Goal: Information Seeking & Learning: Stay updated

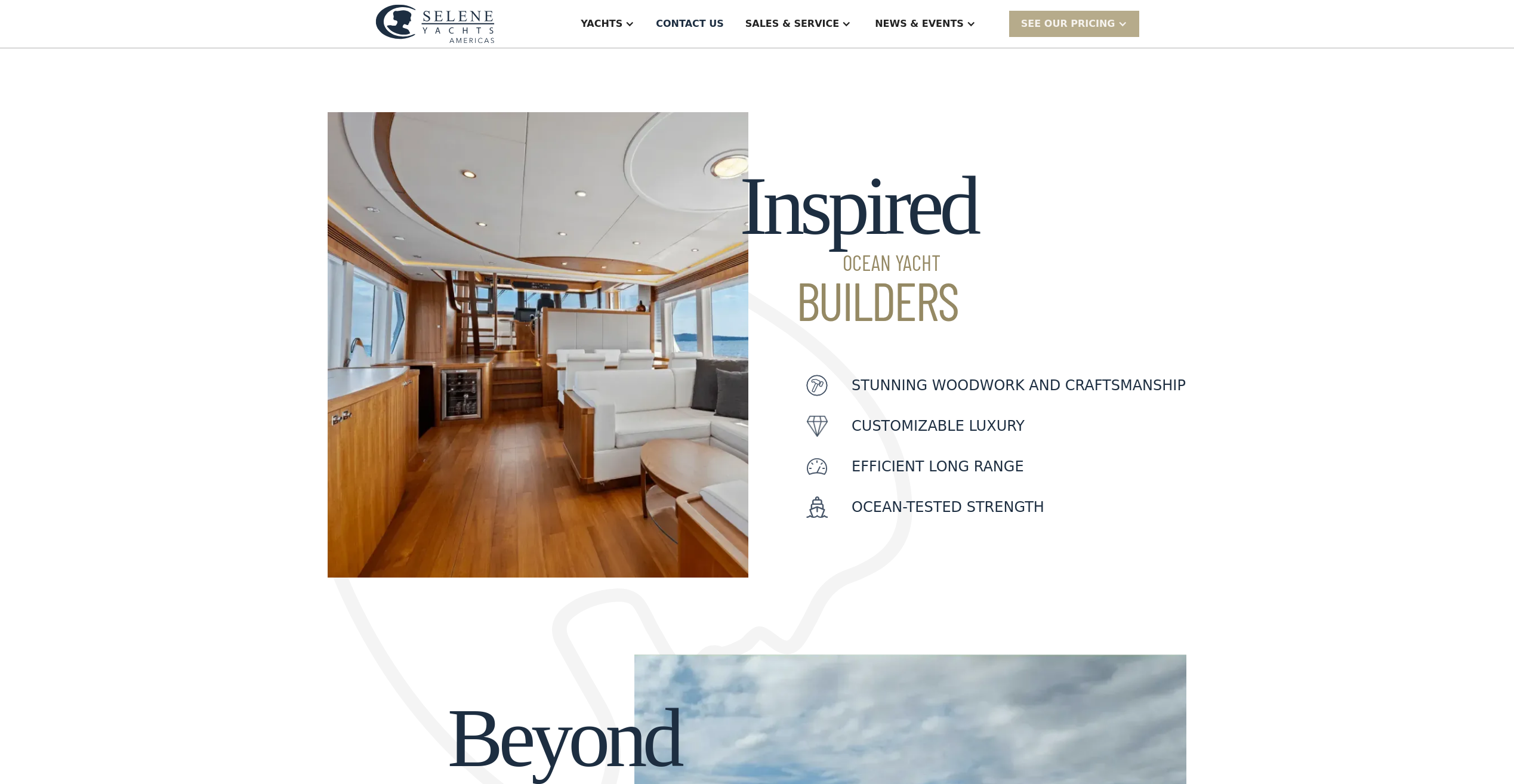
scroll to position [298, 0]
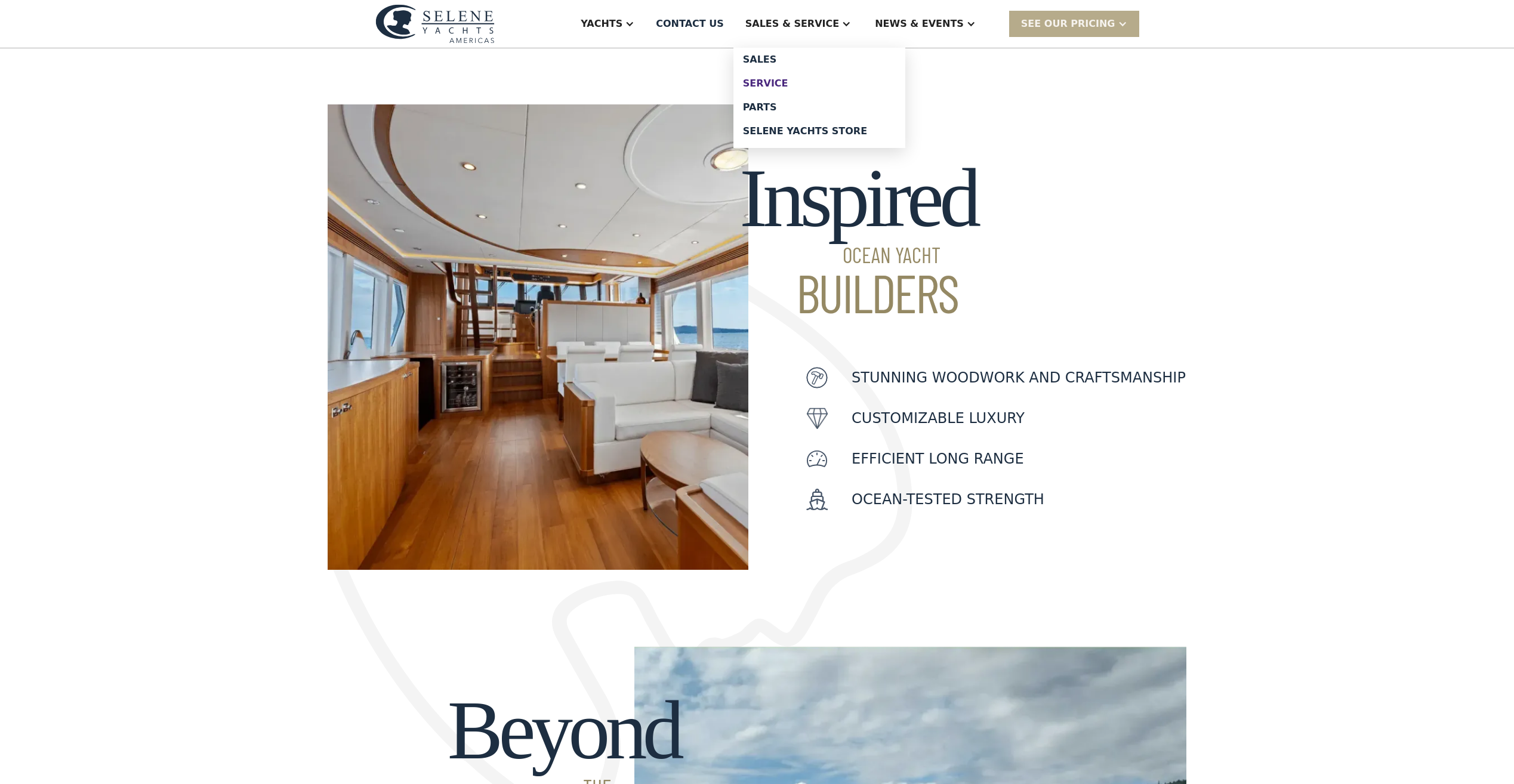
click at [808, 85] on div "Service" at bounding box center [819, 83] width 153 height 9
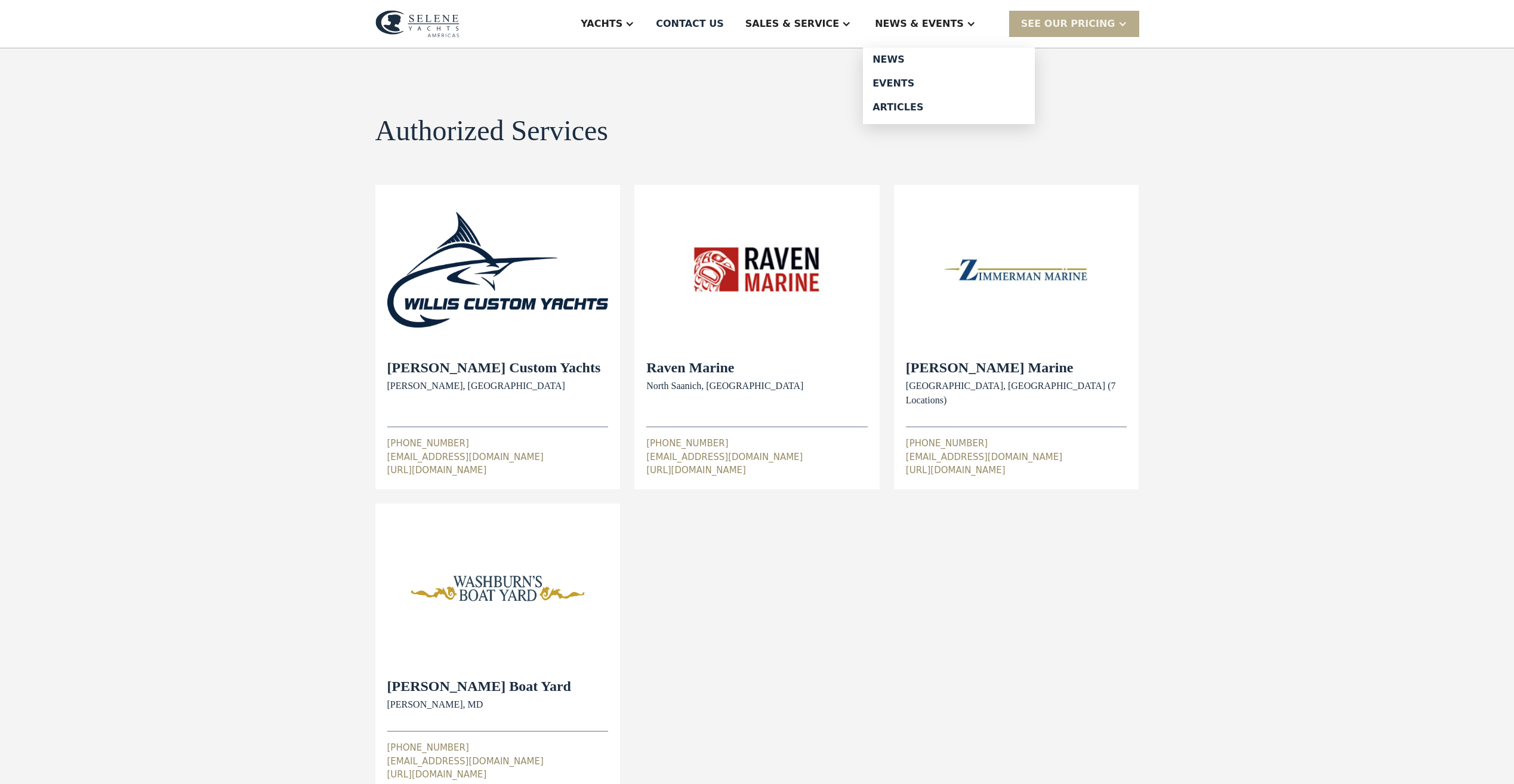
click at [930, 22] on div "News & EVENTS" at bounding box center [919, 23] width 89 height 14
click at [919, 59] on div "News" at bounding box center [948, 59] width 153 height 9
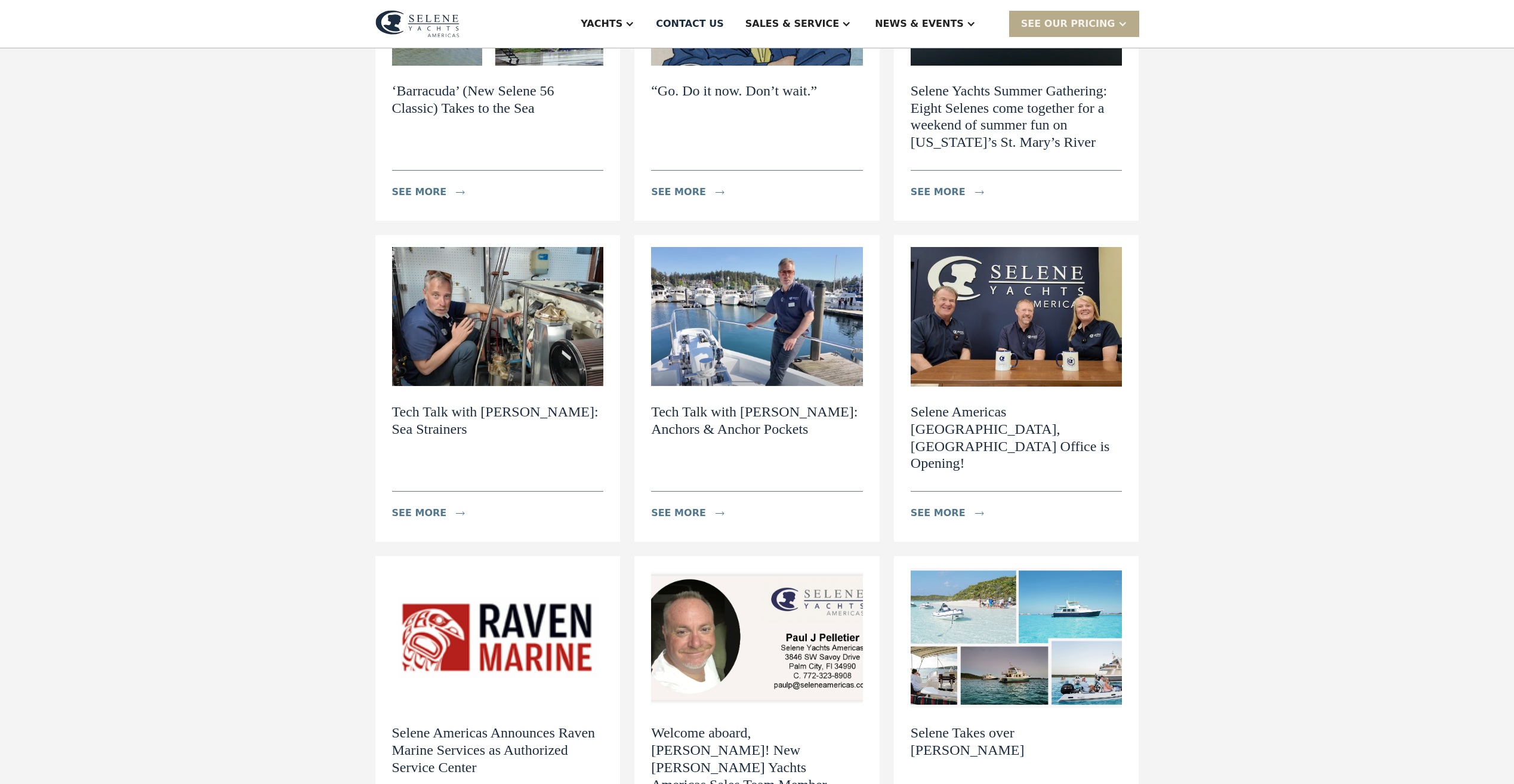
scroll to position [298, 0]
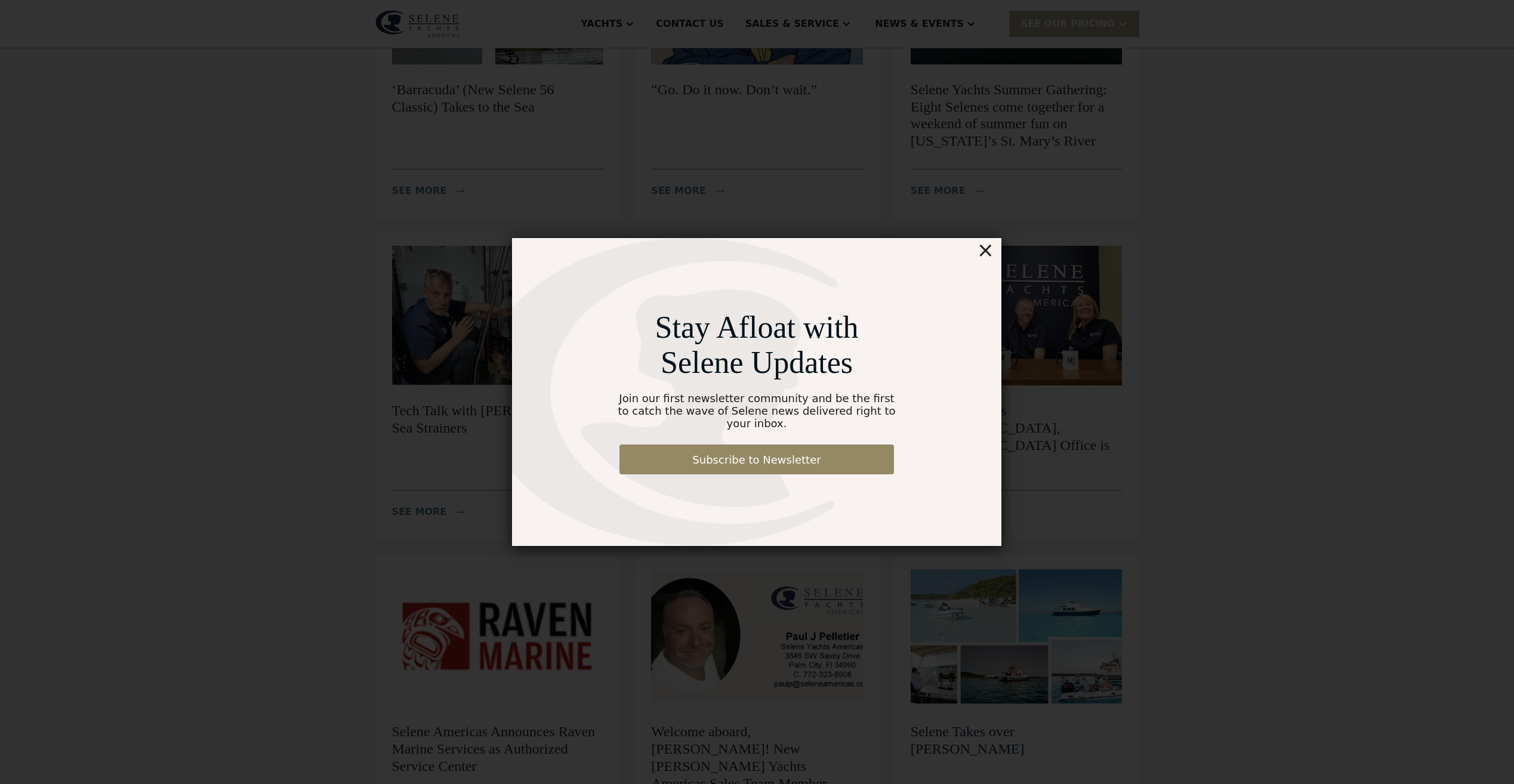
click at [987, 259] on div "×" at bounding box center [985, 249] width 18 height 24
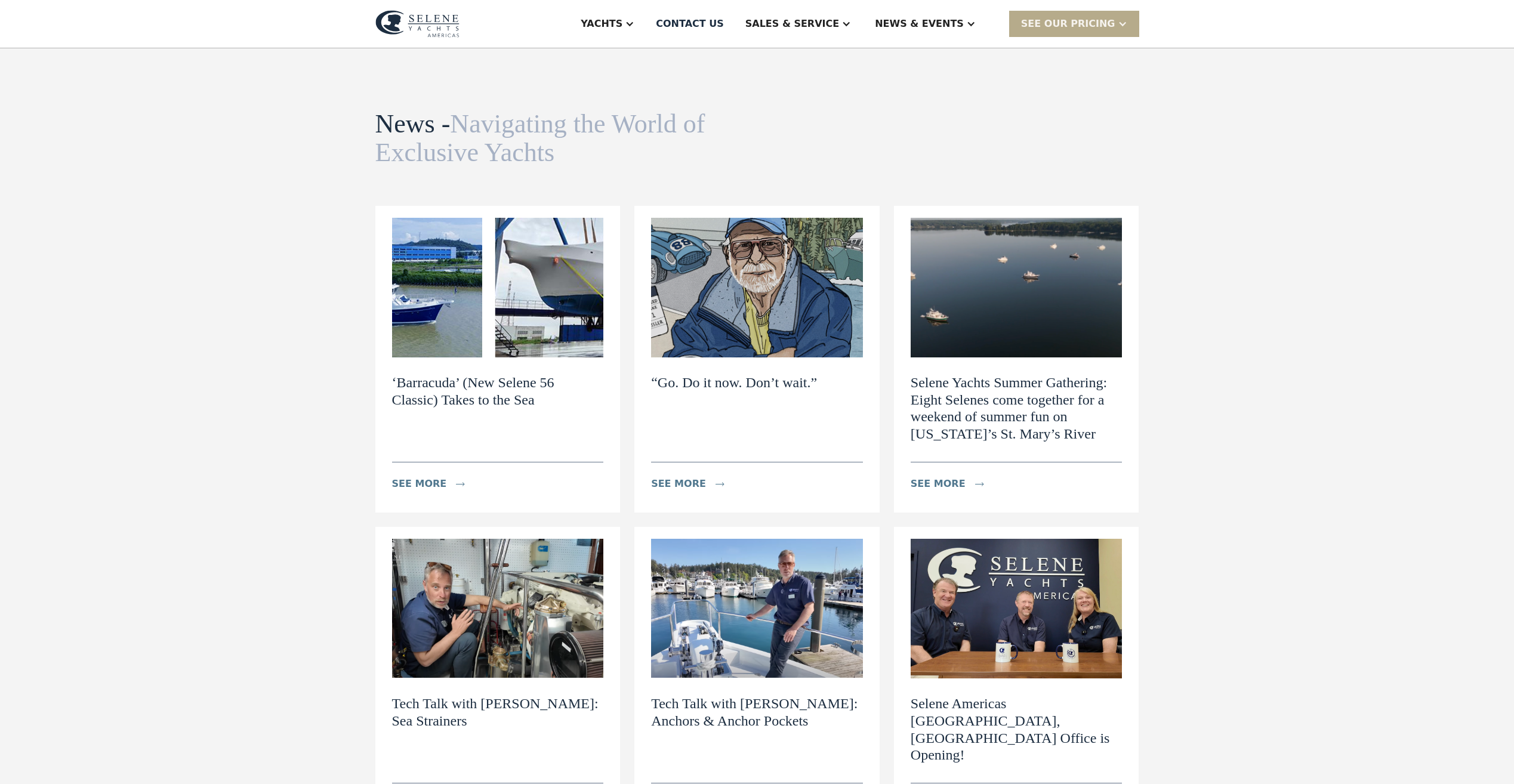
scroll to position [0, 0]
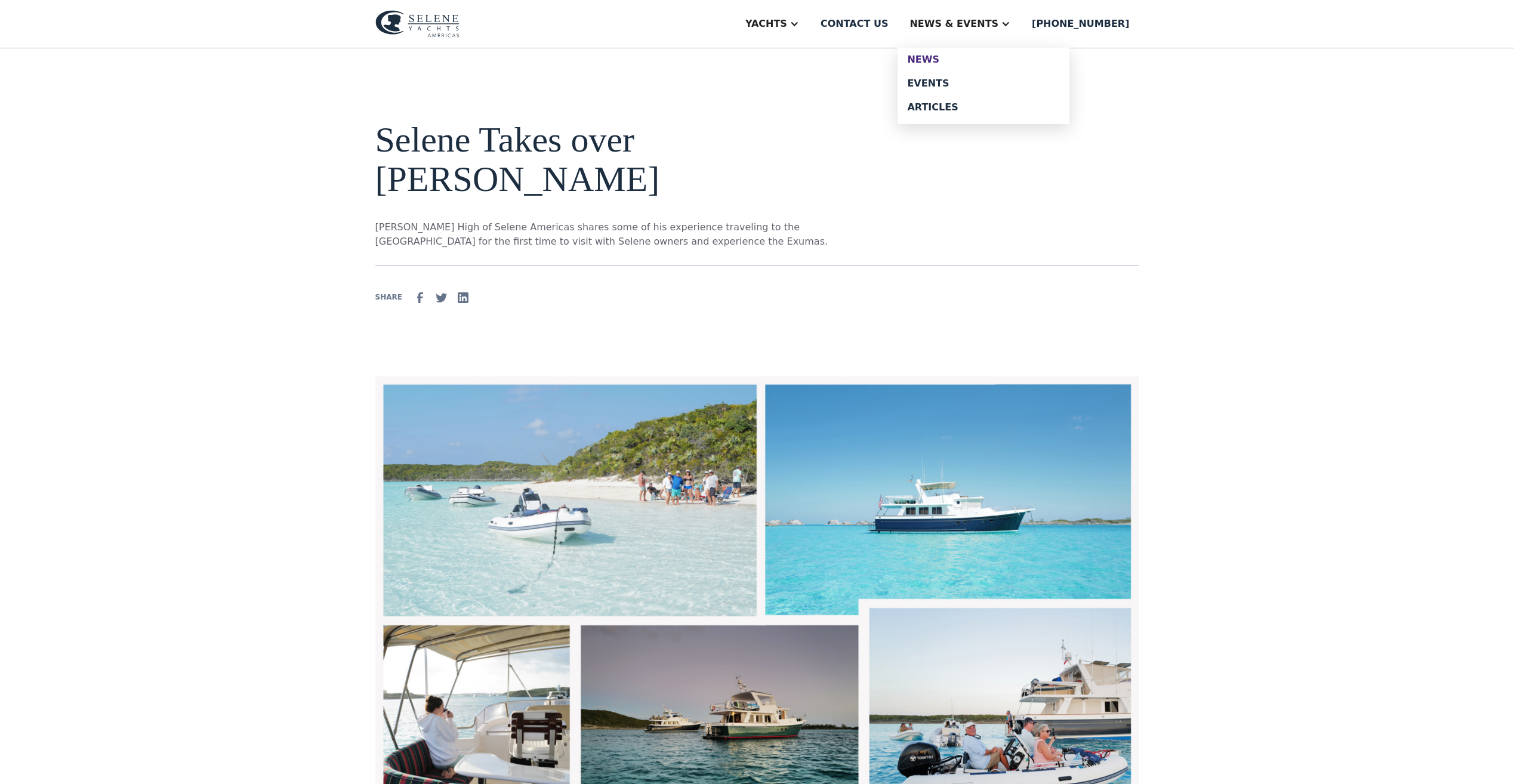
click at [952, 60] on div "News" at bounding box center [983, 59] width 153 height 9
click at [962, 61] on div "News" at bounding box center [983, 59] width 153 height 9
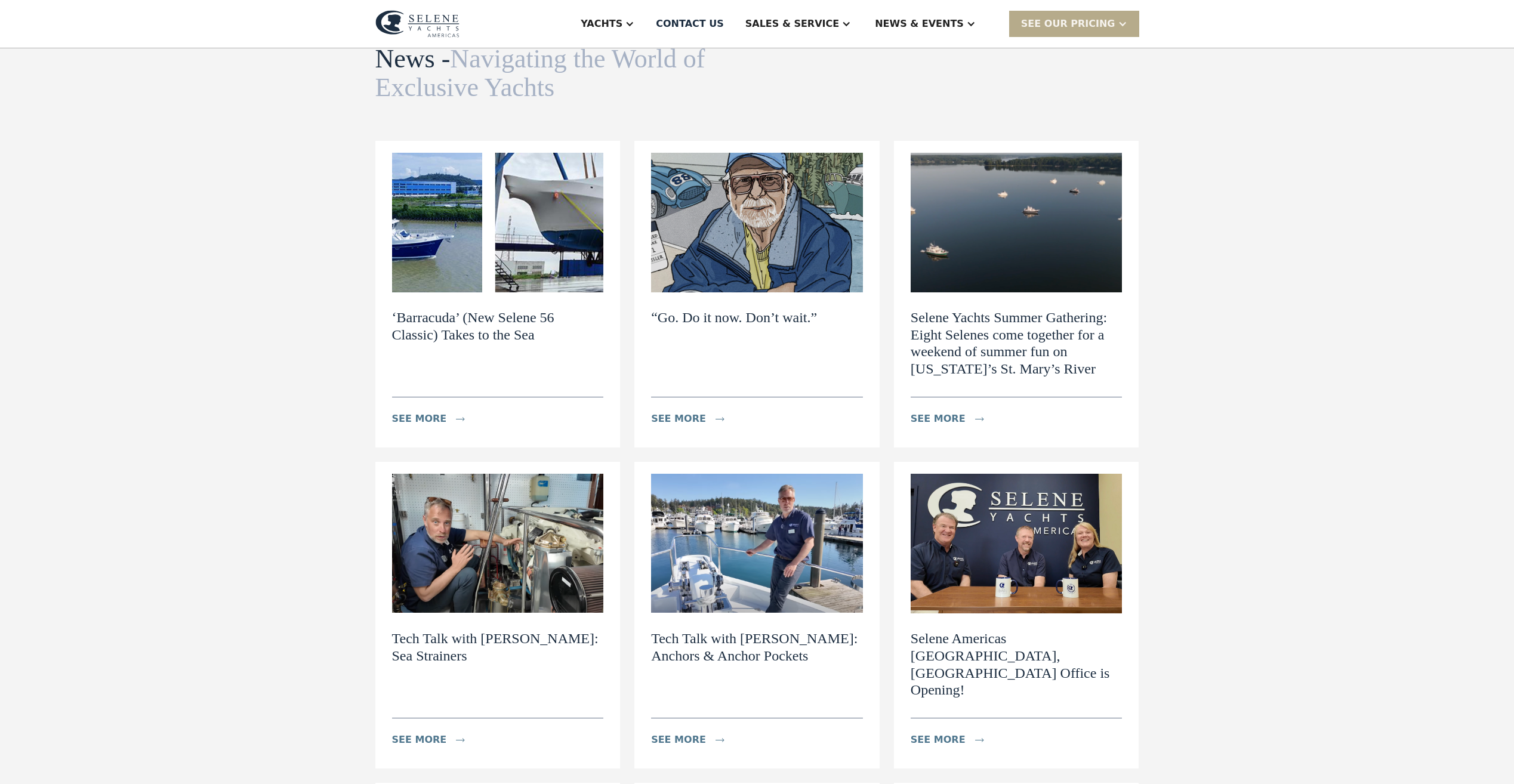
scroll to position [120, 0]
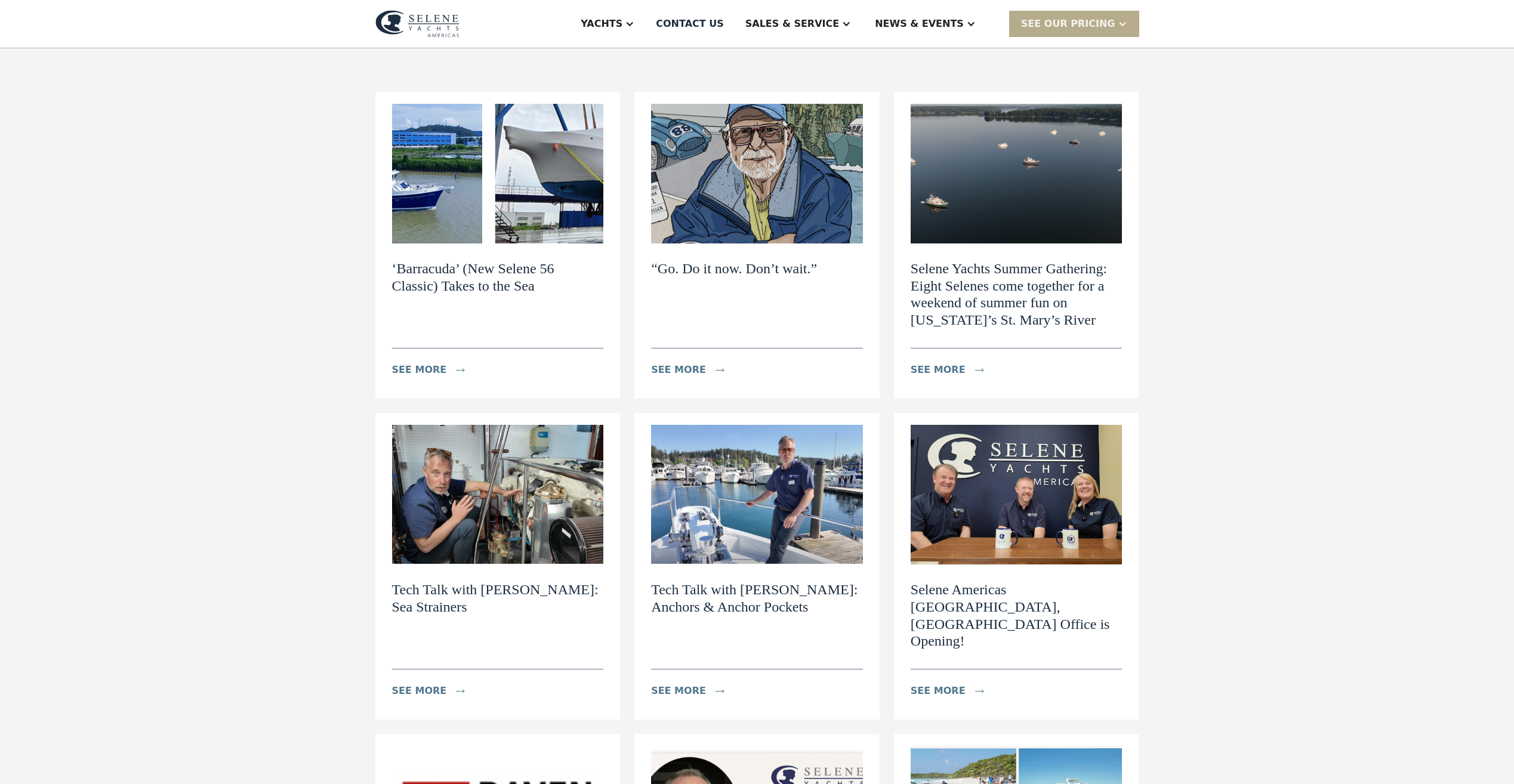
click at [997, 201] on img at bounding box center [1016, 173] width 212 height 140
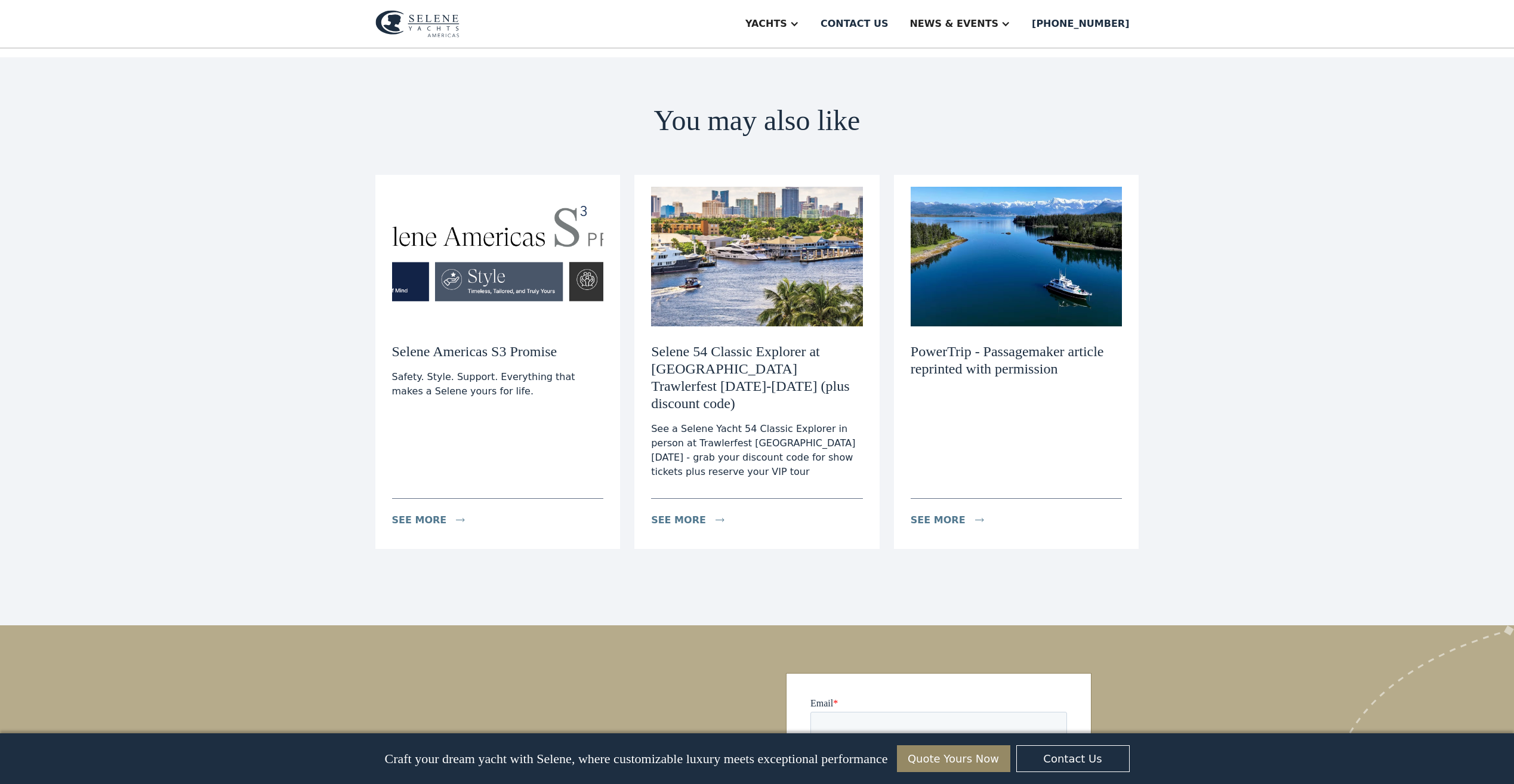
scroll to position [2327, 0]
